Goal: Task Accomplishment & Management: Manage account settings

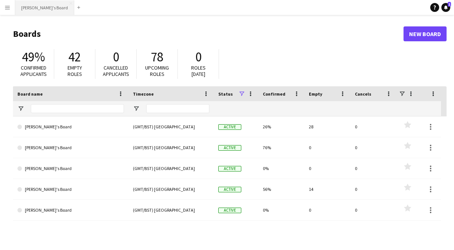
click at [45, 9] on button "[PERSON_NAME]'s Board Close" at bounding box center [44, 7] width 59 height 14
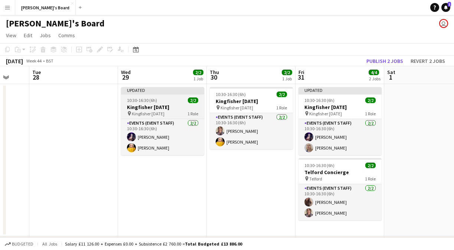
scroll to position [0, 229]
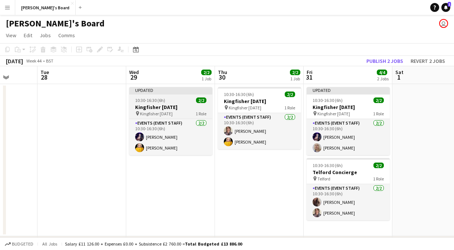
click at [184, 107] on h3 "Kingfisher [DATE]" at bounding box center [170, 107] width 83 height 7
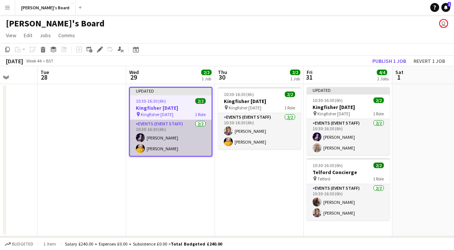
click at [180, 125] on app-card-role "Events (Event Staff) [DATE] 10:30-16:30 (6h) [PERSON_NAME] [PERSON_NAME]" at bounding box center [171, 138] width 82 height 36
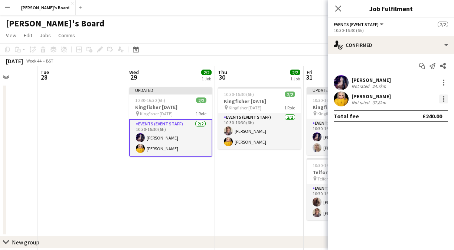
click at [445, 98] on div at bounding box center [443, 98] width 9 height 9
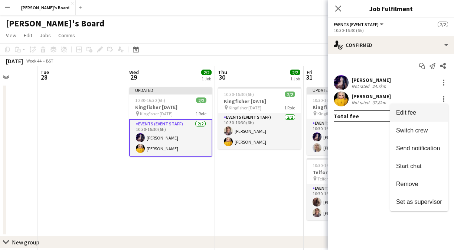
click at [438, 114] on span "Edit fee" at bounding box center [419, 112] width 46 height 7
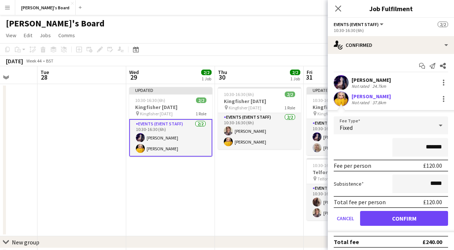
click at [431, 146] on input "*******" at bounding box center [421, 147] width 56 height 19
click at [341, 7] on icon "Close pop-in" at bounding box center [338, 8] width 7 height 7
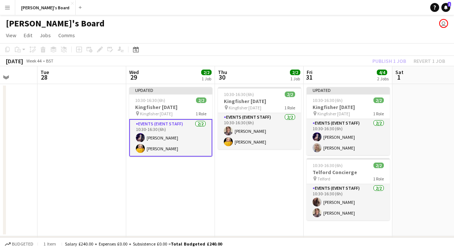
click at [262, 206] on app-date-cell "10:30-16:30 (6h) 2/2 Kingfisher [DATE] pin Kingfisher [DATE] 1 Role Events (Eve…" at bounding box center [259, 160] width 89 height 152
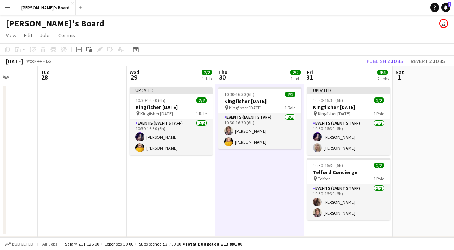
click at [179, 194] on app-date-cell "Updated 10:30-16:30 (6h) 2/2 Kingfisher [DATE] pin Kingfisher [DATE] 1 Role Eve…" at bounding box center [171, 160] width 89 height 152
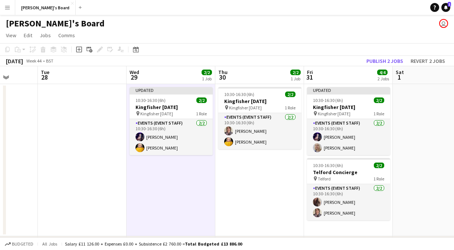
click at [246, 191] on app-date-cell "10:30-16:30 (6h) 2/2 Kingfisher [DATE] pin Kingfisher [DATE] 1 Role Events (Eve…" at bounding box center [259, 160] width 89 height 152
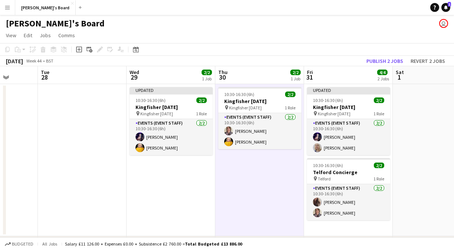
scroll to position [0, 228]
click at [201, 197] on app-date-cell "Updated 10:30-16:30 (6h) 2/2 Kingfisher [DATE] pin Kingfisher [DATE] 1 Role Eve…" at bounding box center [171, 160] width 89 height 152
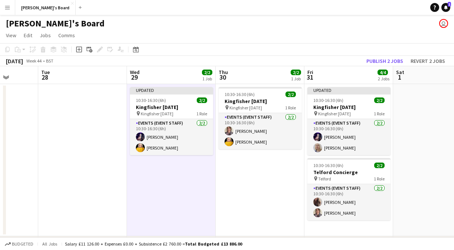
click at [243, 197] on app-date-cell "10:30-16:30 (6h) 2/2 Kingfisher [DATE] pin Kingfisher [DATE] 1 Role Events (Eve…" at bounding box center [260, 160] width 89 height 152
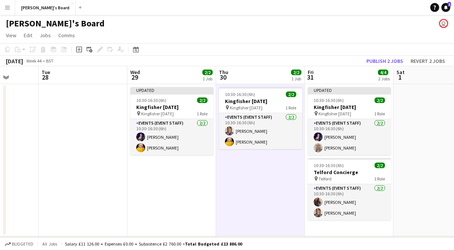
click at [171, 176] on app-date-cell "Updated 10:30-16:30 (6h) 2/2 Kingfisher [DATE] pin Kingfisher [DATE] 1 Role Eve…" at bounding box center [171, 160] width 89 height 152
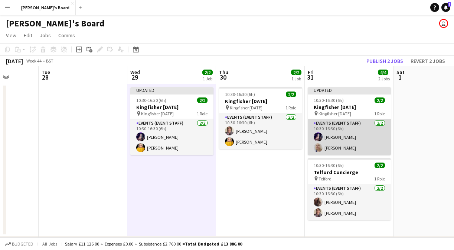
click at [363, 143] on app-card-role "Events (Event Staff) [DATE] 10:30-16:30 (6h) [PERSON_NAME] [PERSON_NAME]" at bounding box center [349, 137] width 83 height 36
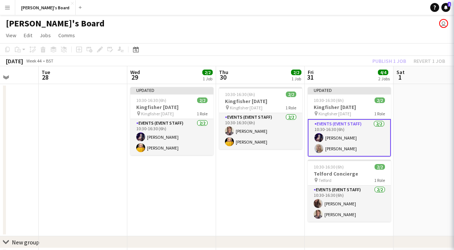
scroll to position [0, 227]
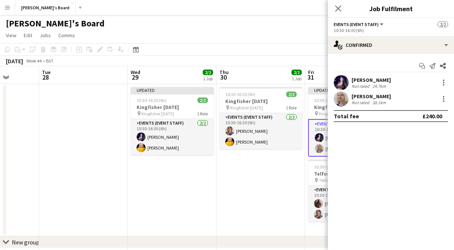
click at [378, 100] on div "38.1km" at bounding box center [379, 103] width 17 height 6
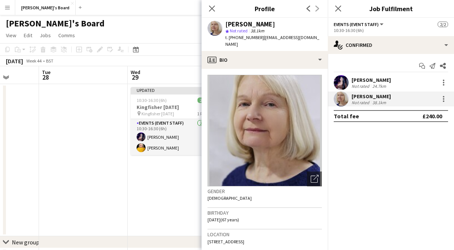
drag, startPoint x: 262, startPoint y: 38, endPoint x: 305, endPoint y: 39, distance: 43.1
click at [305, 39] on div "[PERSON_NAME] star Not rated 38.1km t. [PHONE_NUMBER] | [EMAIL_ADDRESS][DOMAIN_…" at bounding box center [265, 34] width 126 height 33
copy span "[EMAIL_ADDRESS][DOMAIN_NAME]"
drag, startPoint x: 257, startPoint y: 37, endPoint x: 231, endPoint y: 37, distance: 26.7
click at [231, 37] on span "t. [PHONE_NUMBER]" at bounding box center [244, 38] width 39 height 6
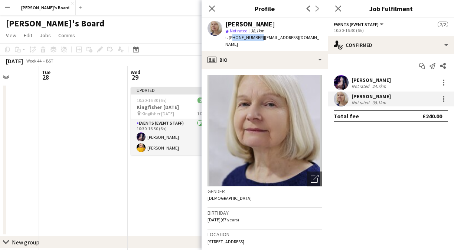
copy span "447786955339"
click at [271, 39] on span "| [EMAIL_ADDRESS][DOMAIN_NAME]" at bounding box center [272, 41] width 94 height 12
drag, startPoint x: 236, startPoint y: 38, endPoint x: 257, endPoint y: 38, distance: 21.2
click at [257, 38] on span "t. [PHONE_NUMBER]" at bounding box center [244, 38] width 39 height 6
copy span "7786955339"
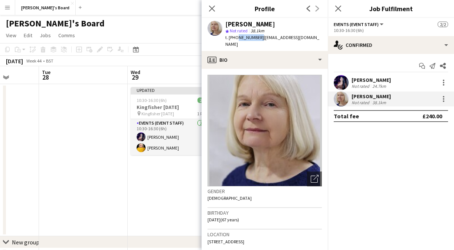
scroll to position [43, 0]
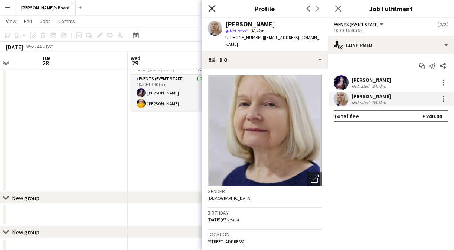
click at [214, 7] on icon at bounding box center [211, 8] width 7 height 7
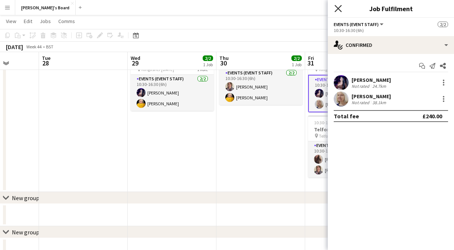
click at [339, 6] on icon "Close pop-in" at bounding box center [338, 8] width 7 height 7
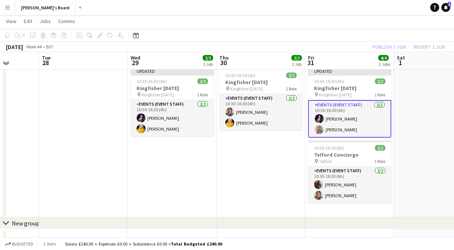
scroll to position [17, 0]
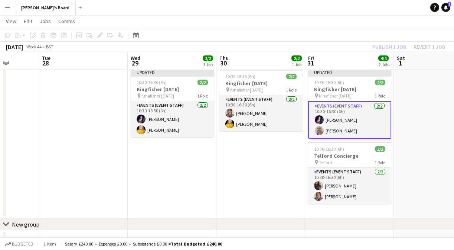
click at [334, 117] on app-card-role "Events (Event Staff) [DATE] 10:30-16:30 (6h) [PERSON_NAME] [PERSON_NAME]" at bounding box center [349, 120] width 83 height 38
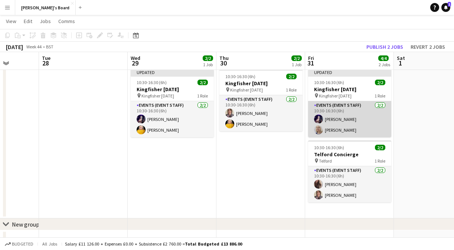
click at [334, 117] on app-card-role "Events (Event Staff) [DATE] 10:30-16:30 (6h) [PERSON_NAME] [PERSON_NAME]" at bounding box center [349, 119] width 83 height 36
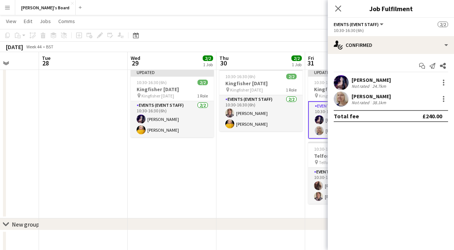
click at [364, 79] on div "[PERSON_NAME]" at bounding box center [371, 80] width 39 height 7
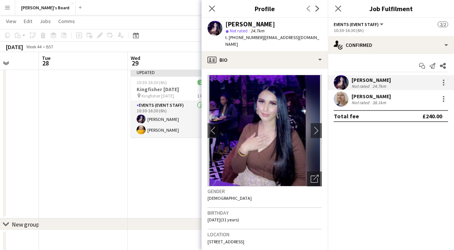
drag, startPoint x: 264, startPoint y: 38, endPoint x: 318, endPoint y: 35, distance: 53.9
click at [318, 35] on div "[PERSON_NAME] star Not rated 24.7km t. [PHONE_NUMBER] | [EMAIL_ADDRESS][DOMAIN_…" at bounding box center [265, 34] width 126 height 33
copy span "[EMAIL_ADDRESS][DOMAIN_NAME]"
click at [215, 13] on app-icon "Close pop-in" at bounding box center [212, 8] width 11 height 11
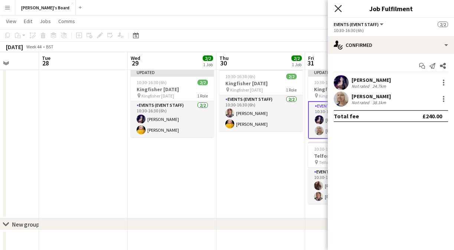
click at [338, 10] on icon "Close pop-in" at bounding box center [338, 8] width 7 height 7
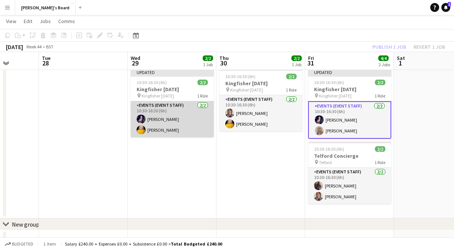
click at [187, 134] on app-card-role "Events (Event Staff) [DATE] 10:30-16:30 (6h) [PERSON_NAME] [PERSON_NAME]" at bounding box center [172, 119] width 83 height 36
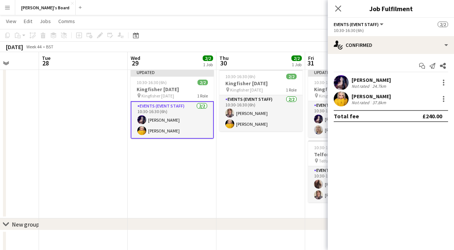
click at [372, 101] on div "37.8km" at bounding box center [379, 103] width 17 height 6
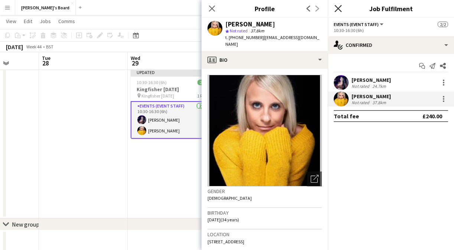
click at [338, 9] on icon at bounding box center [338, 8] width 7 height 7
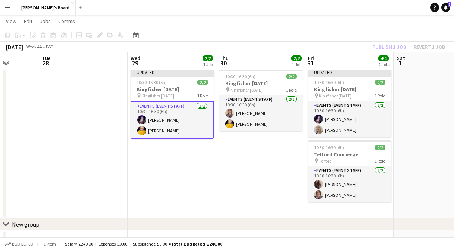
click at [197, 113] on app-card-role "Events (Event Staff) [DATE] 10:30-16:30 (6h) [PERSON_NAME] [PERSON_NAME]" at bounding box center [172, 120] width 83 height 38
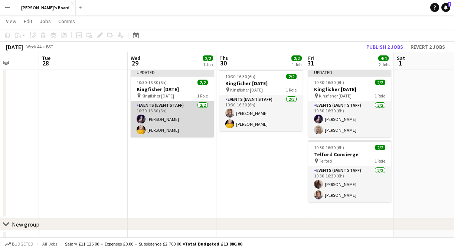
click at [190, 111] on app-card-role "Events (Event Staff) [DATE] 10:30-16:30 (6h) [PERSON_NAME] [PERSON_NAME]" at bounding box center [172, 119] width 83 height 36
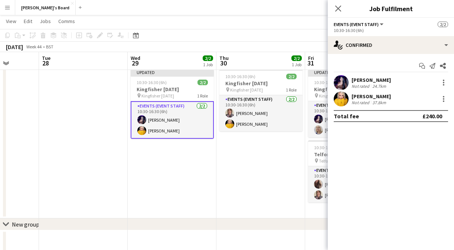
click at [190, 111] on app-card-role "Events (Event Staff) [DATE] 10:30-16:30 (6h) [PERSON_NAME] [PERSON_NAME]" at bounding box center [172, 120] width 83 height 38
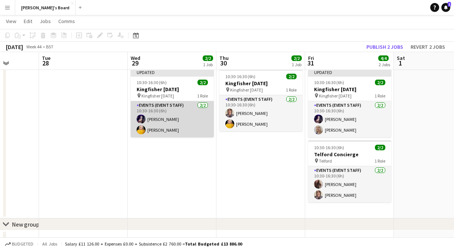
click at [192, 111] on app-card-role "Events (Event Staff) [DATE] 10:30-16:30 (6h) [PERSON_NAME] [PERSON_NAME]" at bounding box center [172, 119] width 83 height 36
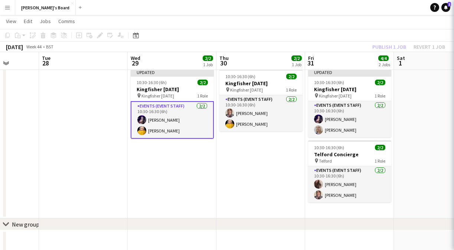
scroll to position [0, 227]
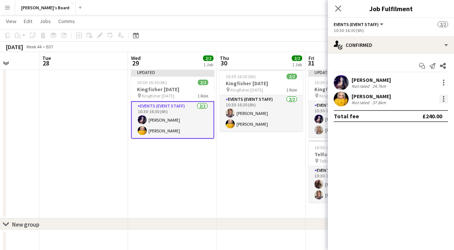
click at [446, 97] on div at bounding box center [443, 98] width 9 height 9
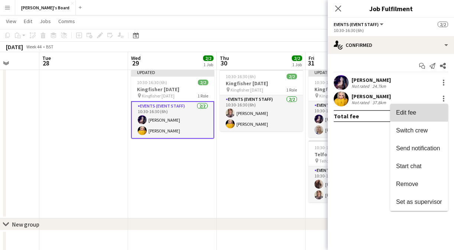
click at [433, 112] on span "Edit fee" at bounding box center [419, 112] width 46 height 7
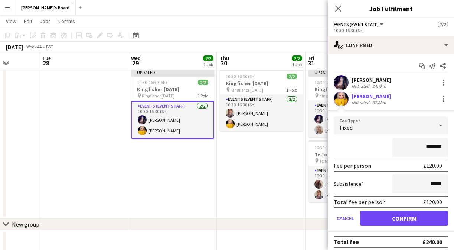
click at [432, 147] on input "*******" at bounding box center [421, 147] width 56 height 19
type input "*******"
click at [435, 218] on button "Confirm" at bounding box center [404, 218] width 88 height 15
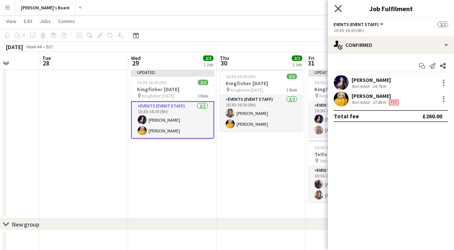
click at [336, 9] on icon "Close pop-in" at bounding box center [338, 8] width 7 height 7
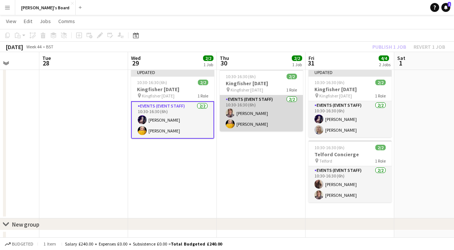
click at [262, 110] on app-card-role "Events (Event Staff) [DATE] 10:30-16:30 (6h) [PERSON_NAME] [PERSON_NAME]" at bounding box center [261, 113] width 83 height 36
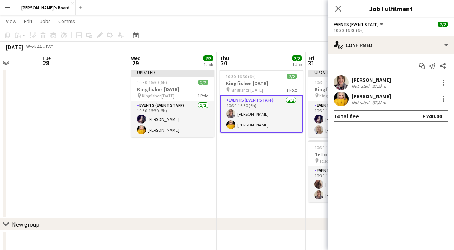
click at [371, 94] on div "[PERSON_NAME]" at bounding box center [371, 96] width 39 height 7
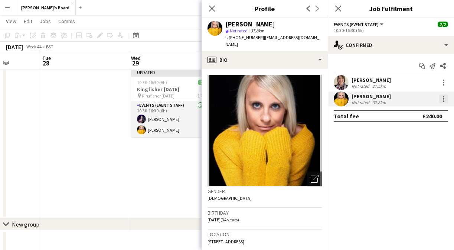
click at [443, 99] on div at bounding box center [443, 98] width 1 height 1
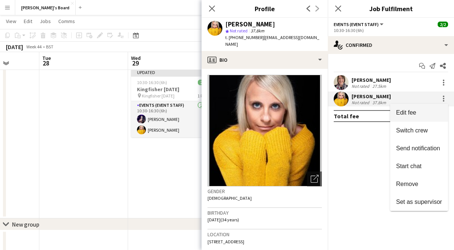
click at [431, 112] on span "Edit fee" at bounding box center [419, 112] width 46 height 7
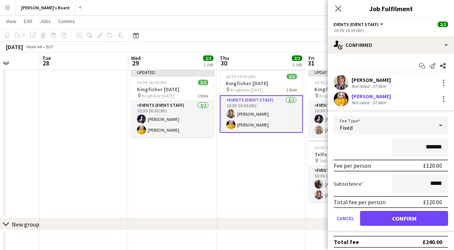
click at [430, 149] on input "*******" at bounding box center [421, 147] width 56 height 19
type input "*******"
click at [419, 223] on button "Confirm" at bounding box center [404, 218] width 88 height 15
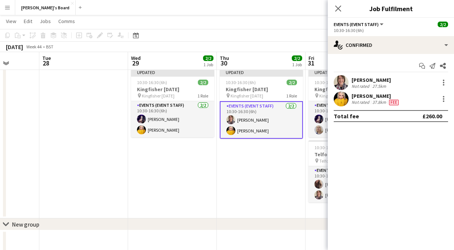
click at [394, 102] on span "Fee" at bounding box center [394, 103] width 10 height 6
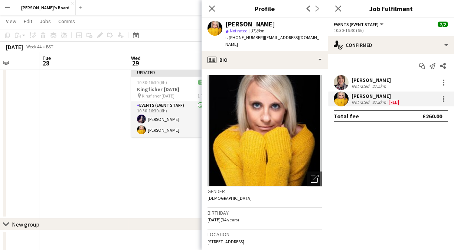
click at [394, 102] on span "Fee" at bounding box center [394, 103] width 10 height 6
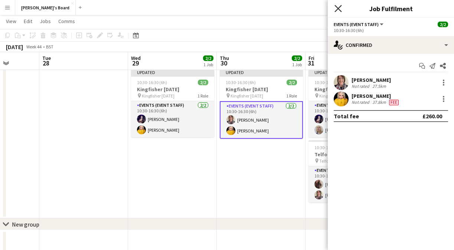
click at [337, 9] on icon "Close pop-in" at bounding box center [338, 8] width 7 height 7
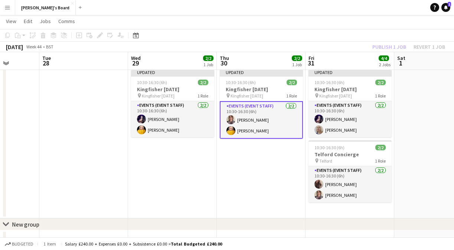
click at [267, 165] on app-date-cell "Updated 10:30-16:30 (6h) 2/2 Kingfisher [DATE] pin Kingfisher [DATE] 1 Role Eve…" at bounding box center [261, 142] width 89 height 152
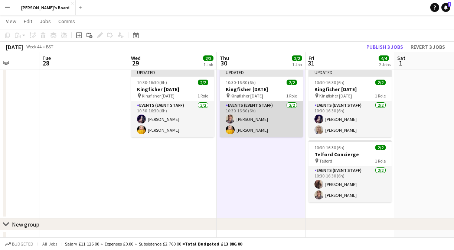
click at [266, 132] on app-card-role "Events (Event Staff) [DATE] 10:30-16:30 (6h) [PERSON_NAME] [PERSON_NAME]" at bounding box center [261, 119] width 83 height 36
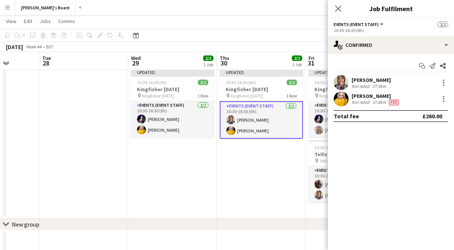
click at [367, 97] on div "[PERSON_NAME]" at bounding box center [376, 96] width 49 height 7
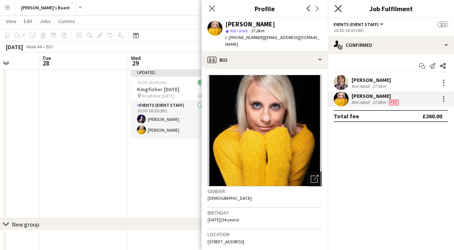
click at [336, 11] on icon at bounding box center [338, 8] width 7 height 7
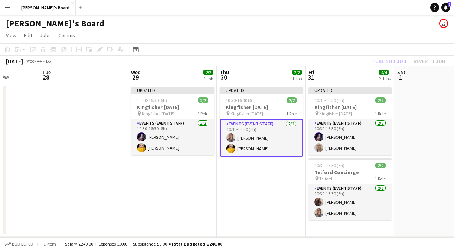
scroll to position [0, 0]
click at [269, 211] on app-date-cell "Updated 10:30-16:30 (6h) 2/2 Kingfisher [DATE] pin Kingfisher [DATE] 1 Role Eve…" at bounding box center [261, 160] width 89 height 152
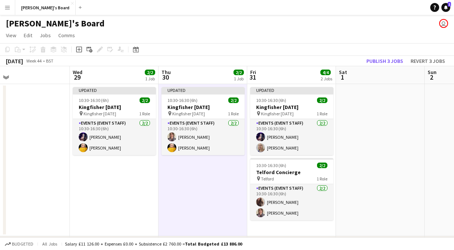
scroll to position [0, 266]
